Goal: Task Accomplishment & Management: Manage account settings

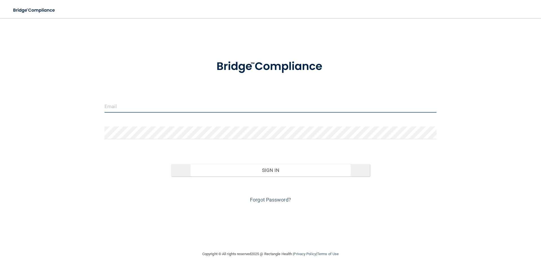
type input "[PERSON_NAME][EMAIL_ADDRESS][PERSON_NAME][DOMAIN_NAME]"
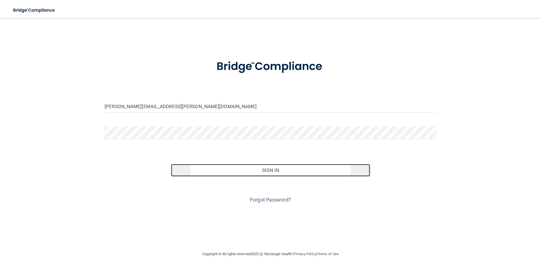
click at [268, 169] on button "Sign In" at bounding box center [270, 170] width 199 height 12
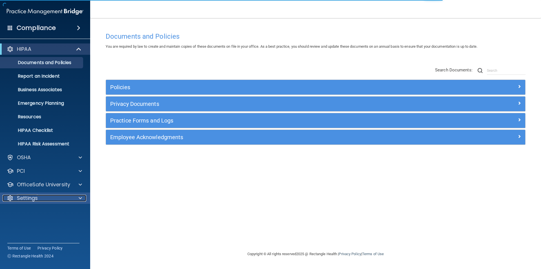
click at [32, 195] on p "Settings" at bounding box center [27, 197] width 21 height 7
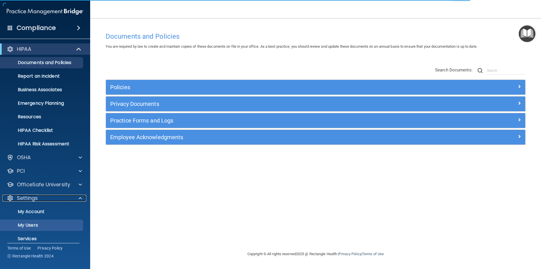
scroll to position [19, 0]
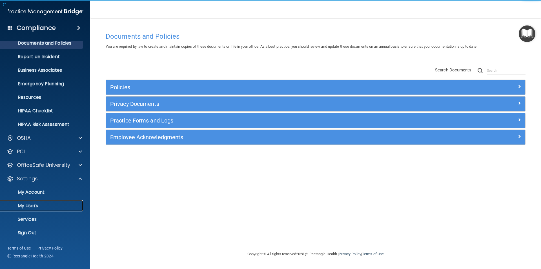
click at [37, 204] on p "My Users" at bounding box center [42, 206] width 77 height 6
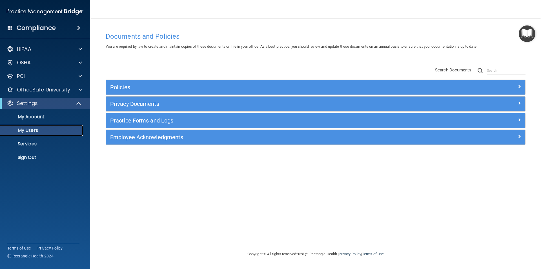
select select "20"
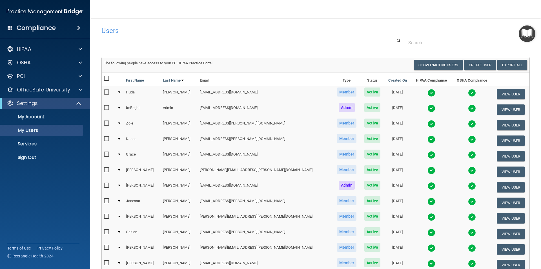
click at [428, 92] on img at bounding box center [432, 93] width 8 height 8
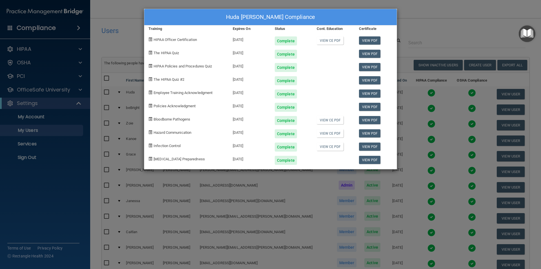
click at [426, 13] on div "Huda [PERSON_NAME] Compliance Training Expires On Status Cont. Education Certif…" at bounding box center [270, 134] width 541 height 269
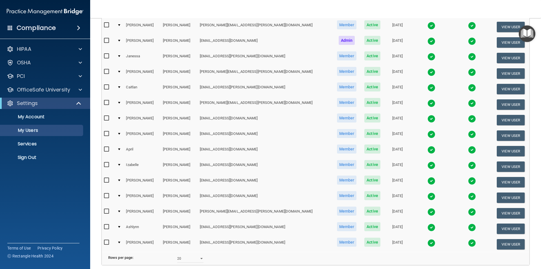
scroll to position [198, 0]
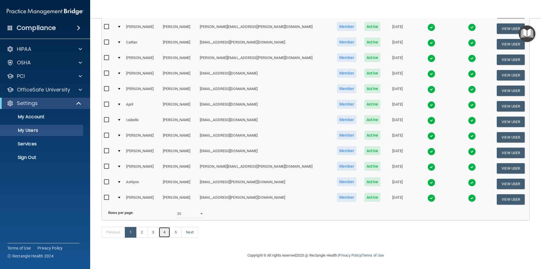
click at [163, 236] on link "4" at bounding box center [165, 232] width 12 height 11
select select "20"
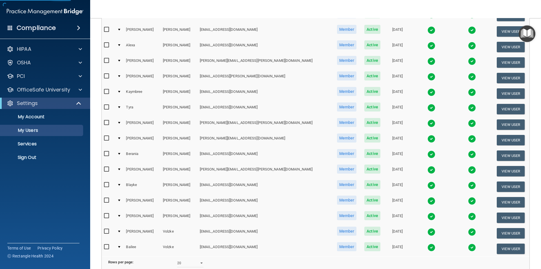
scroll to position [198, 0]
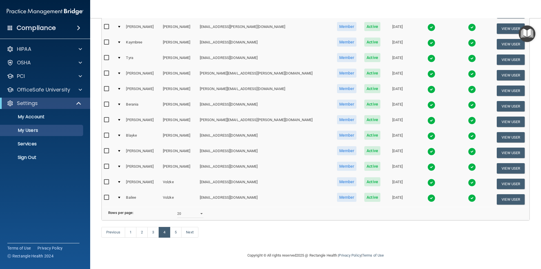
click at [428, 178] on img at bounding box center [432, 182] width 8 height 8
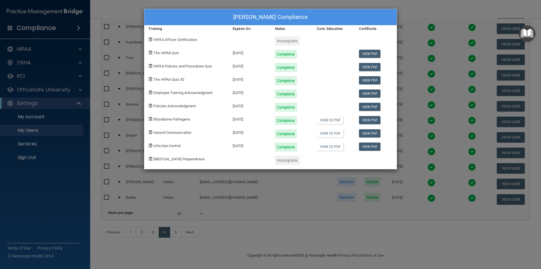
click at [409, 8] on div "[PERSON_NAME] Compliance Training Expires On Status Cont. Education Certificate…" at bounding box center [270, 134] width 541 height 269
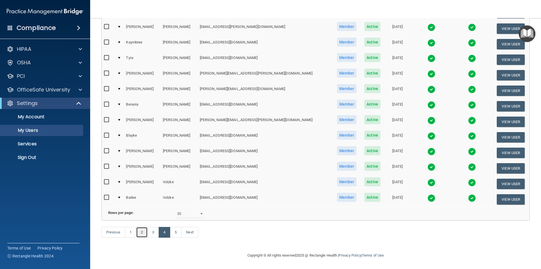
click at [141, 233] on link "2" at bounding box center [142, 232] width 12 height 11
select select "20"
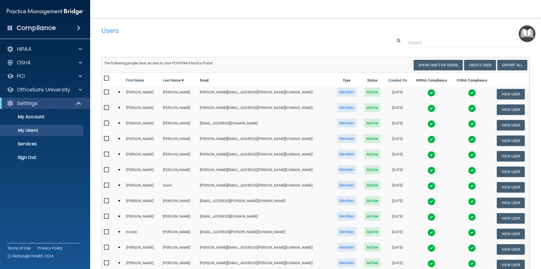
click at [428, 170] on img at bounding box center [432, 170] width 8 height 8
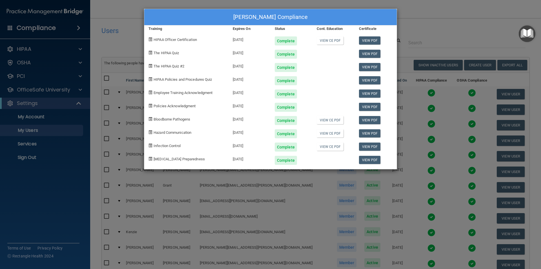
click at [417, 8] on div "[PERSON_NAME] Compliance Training Expires On Status Cont. Education Certificate…" at bounding box center [270, 134] width 541 height 269
